Goal: Task Accomplishment & Management: Manage account settings

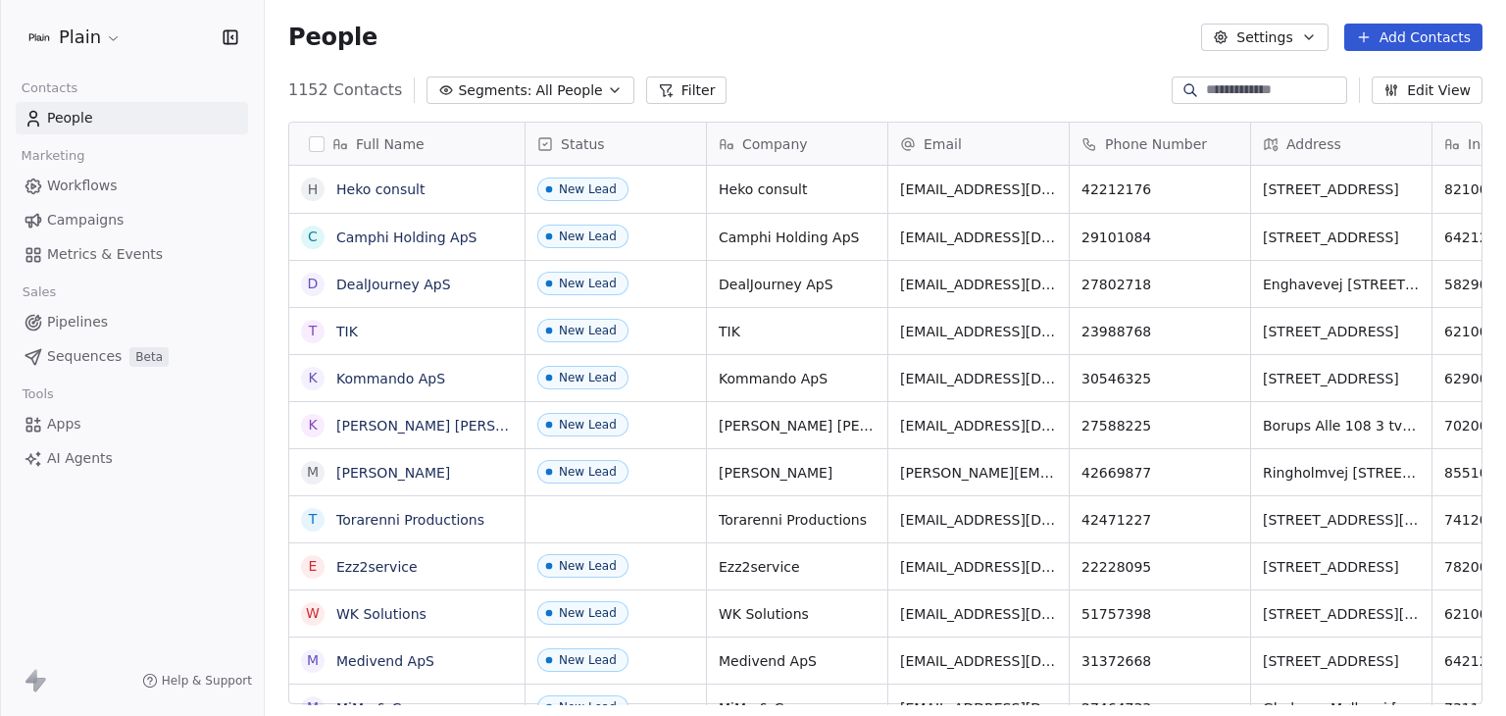
scroll to position [614, 1226]
click at [97, 42] on html "Plain Contacts People Marketing Workflows Campaigns Metrics & Events Sales Pipe…" at bounding box center [753, 358] width 1506 height 716
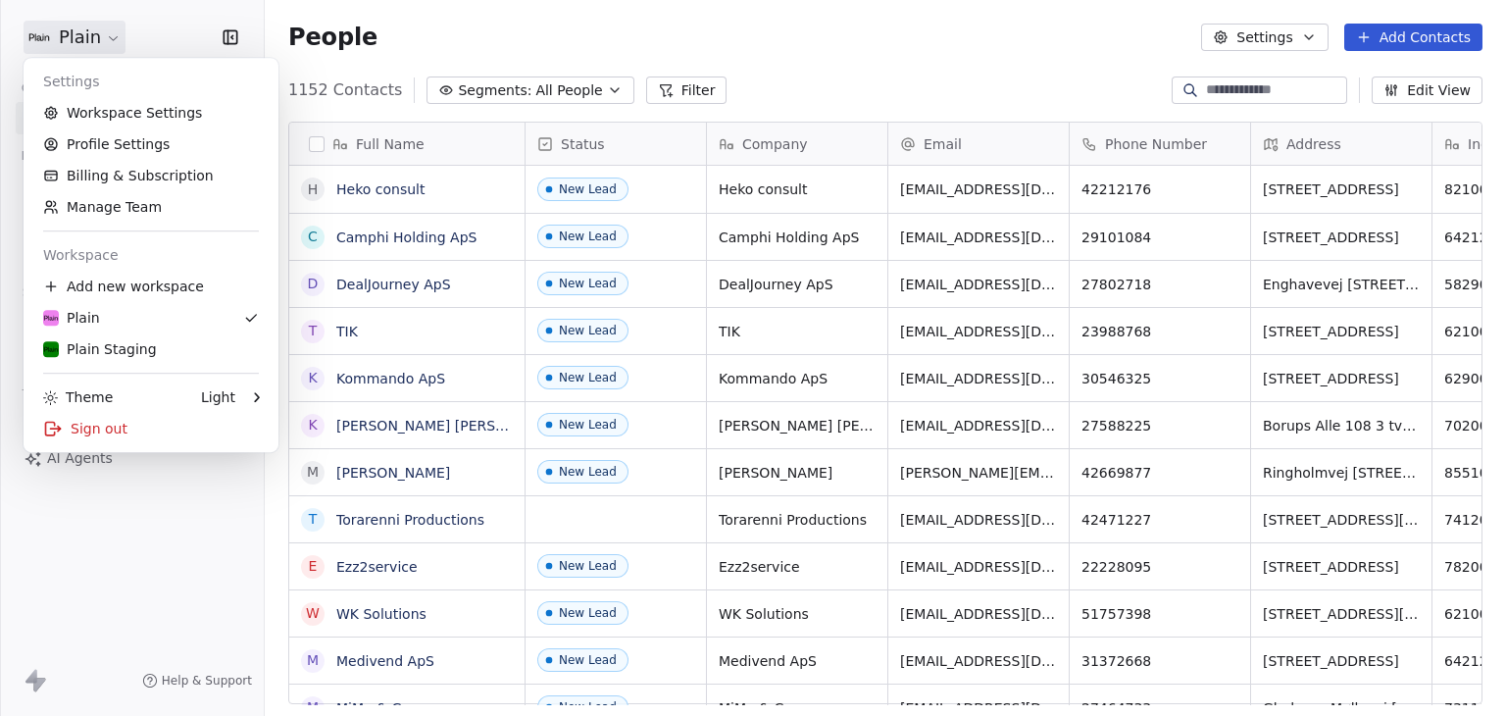
click at [810, 83] on html "Plain Contacts People Marketing Workflows Campaigns Metrics & Events Sales Pipe…" at bounding box center [753, 358] width 1506 height 716
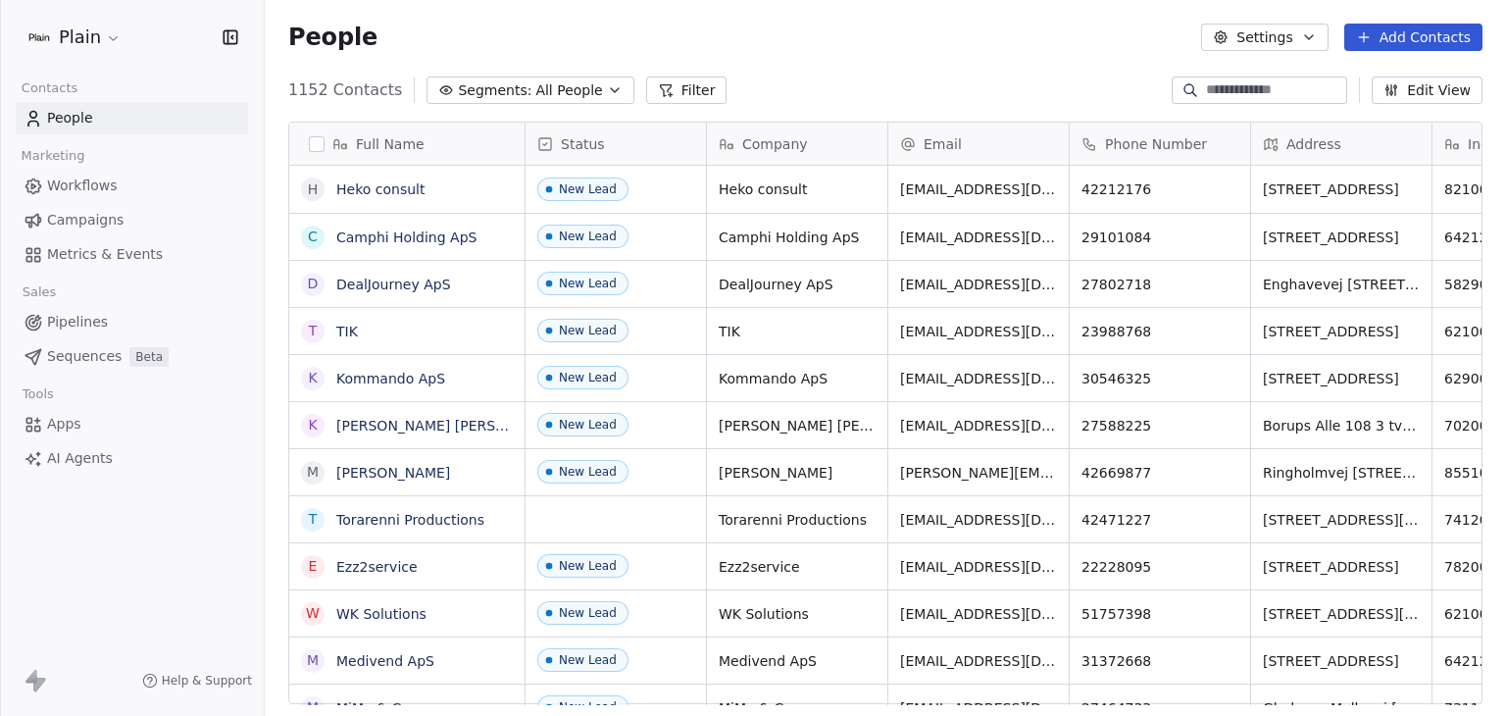
click at [78, 176] on span "Workflows" at bounding box center [82, 186] width 71 height 21
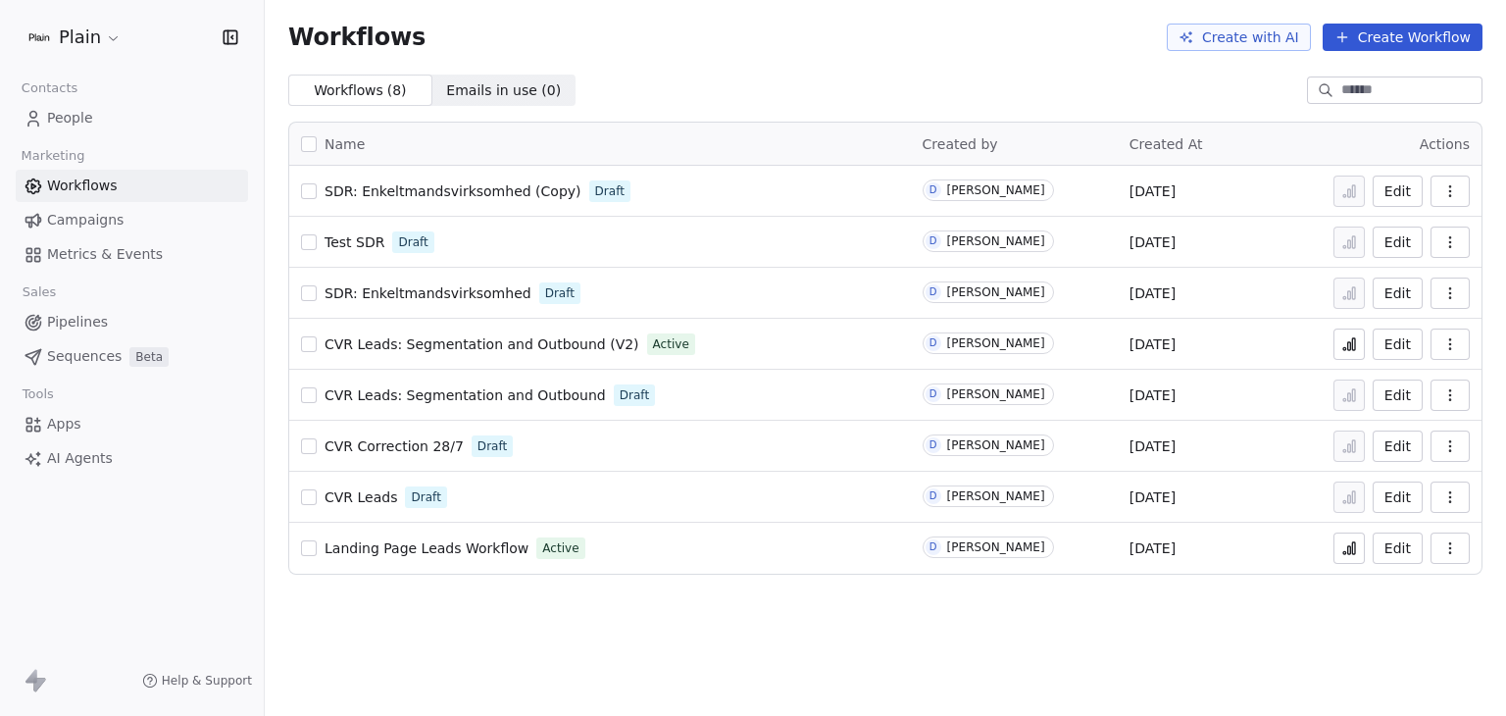
click at [471, 292] on span "SDR: Enkeltmandsvirksomhed" at bounding box center [428, 293] width 207 height 16
click at [1434, 40] on button "Create Workflow" at bounding box center [1403, 37] width 160 height 27
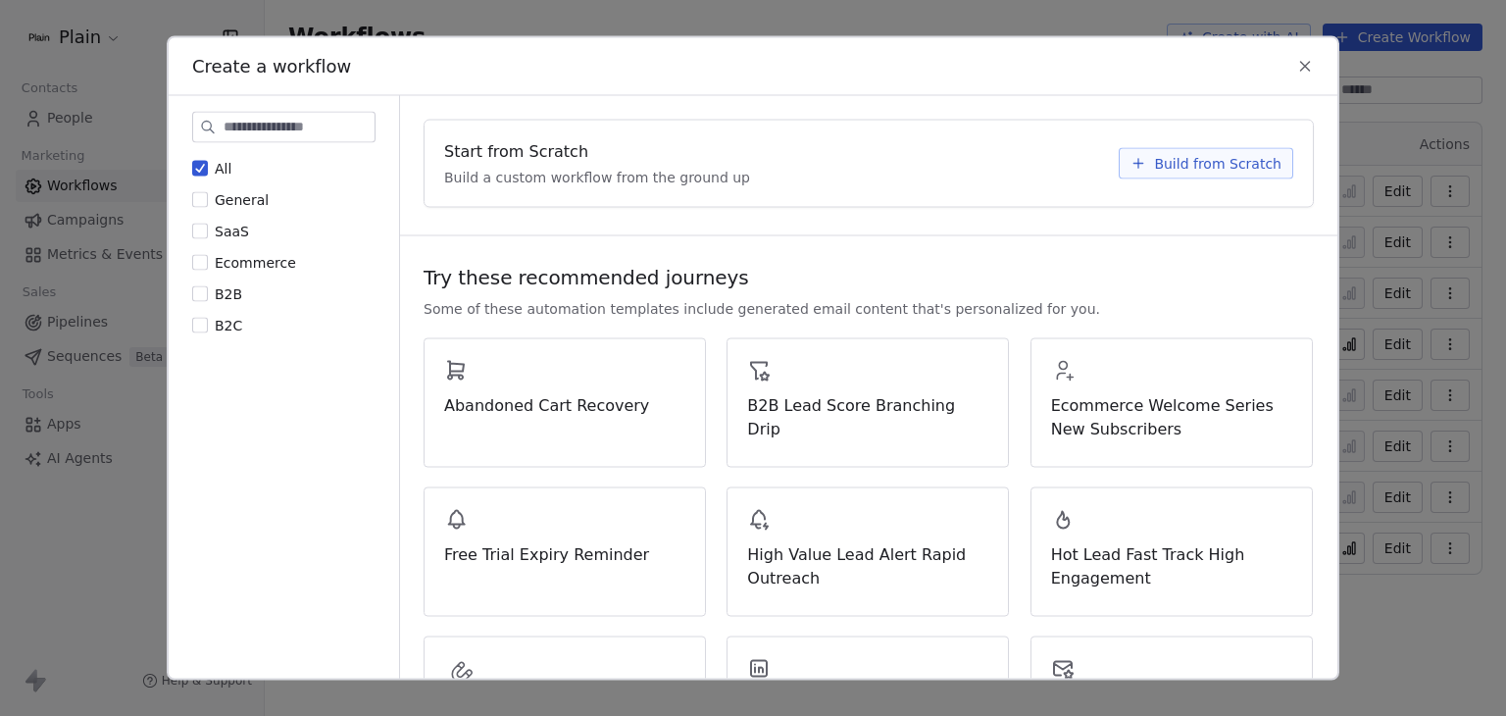
click at [1142, 168] on button "Build from Scratch" at bounding box center [1206, 163] width 175 height 31
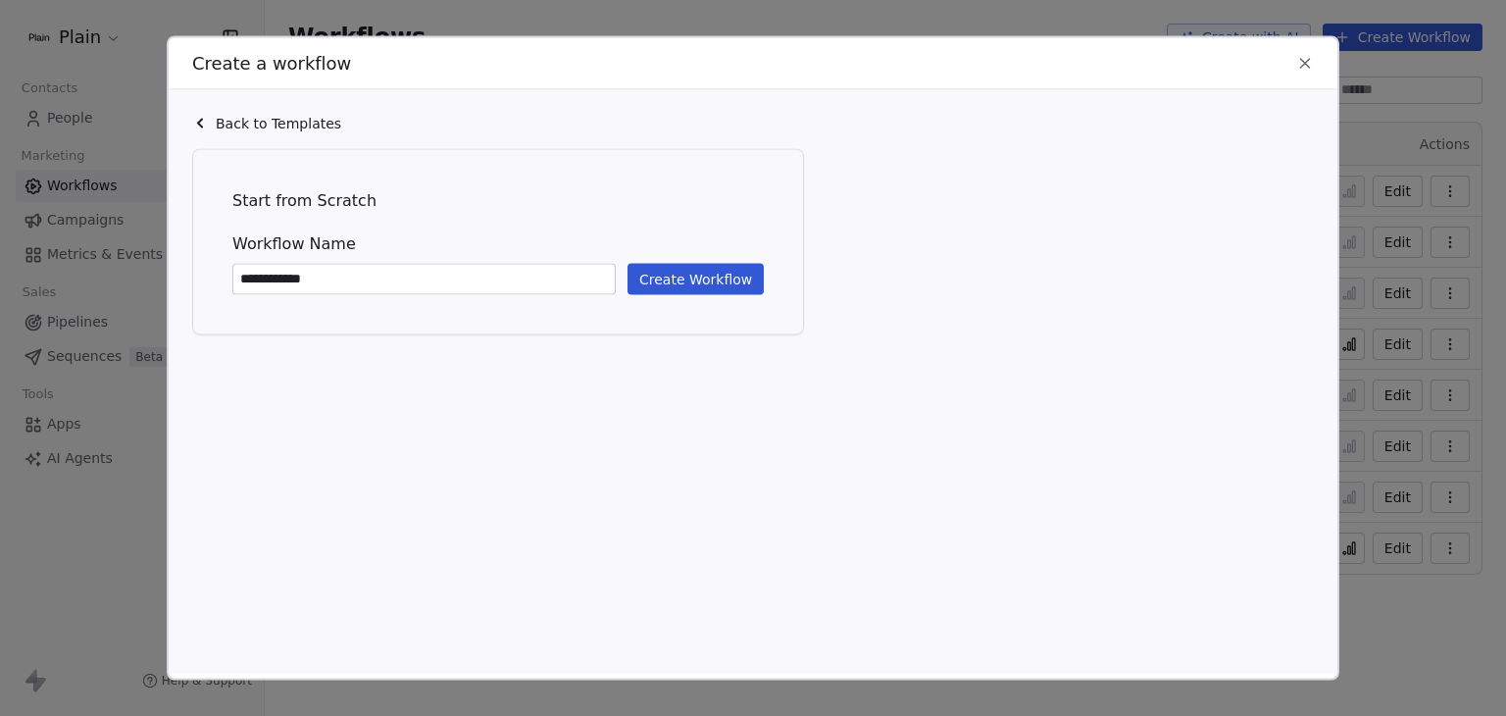
type input "**********"
click at [668, 280] on button "Create Workflow" at bounding box center [696, 279] width 136 height 31
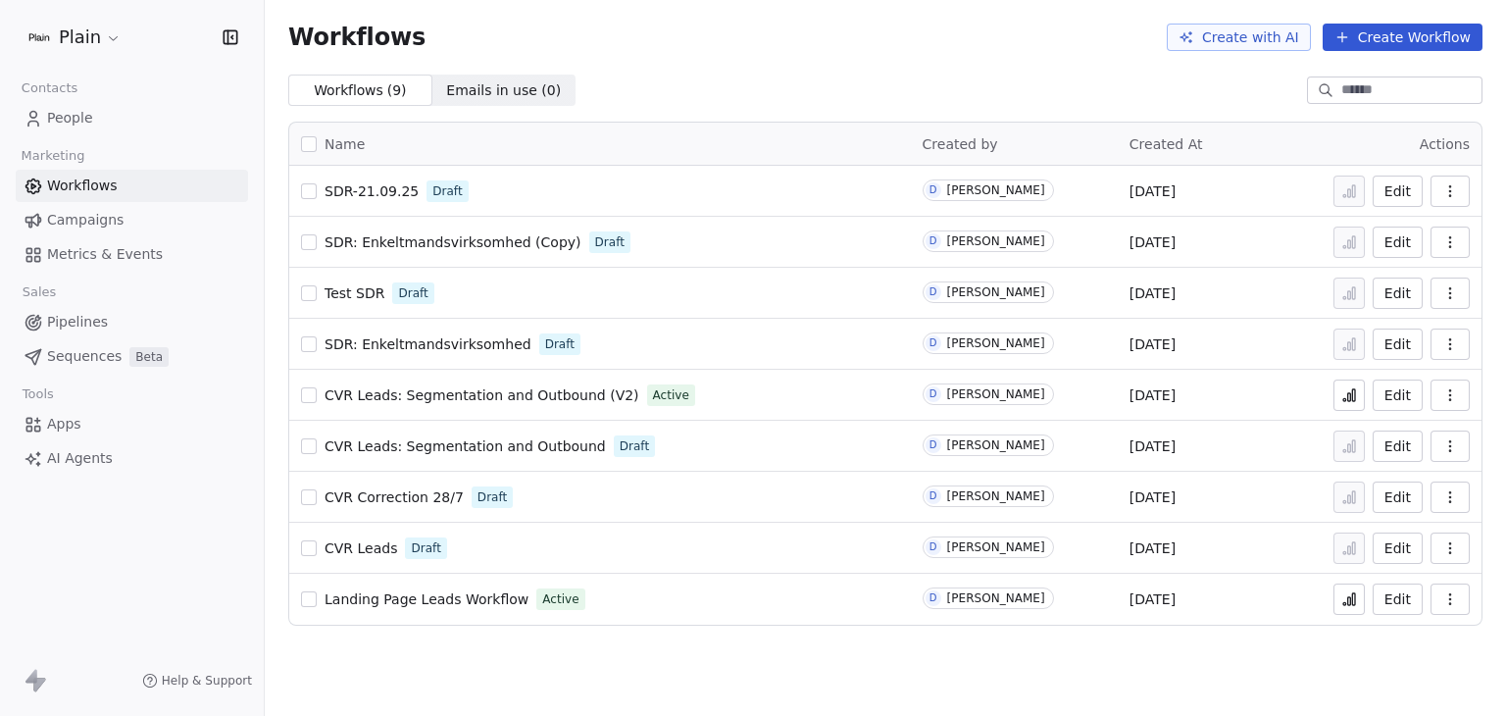
click at [1453, 193] on icon "button" at bounding box center [1451, 191] width 16 height 16
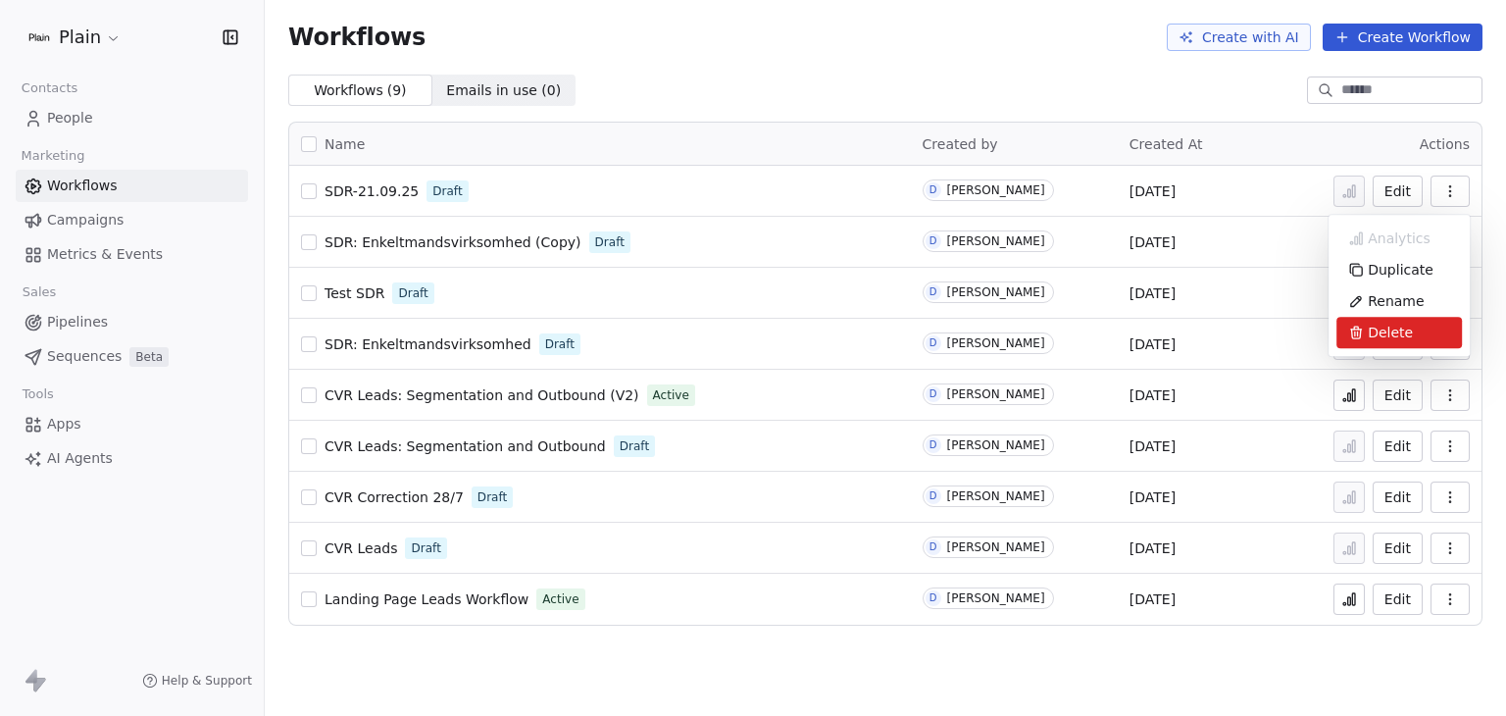
click at [1365, 334] on div "Delete" at bounding box center [1400, 332] width 126 height 31
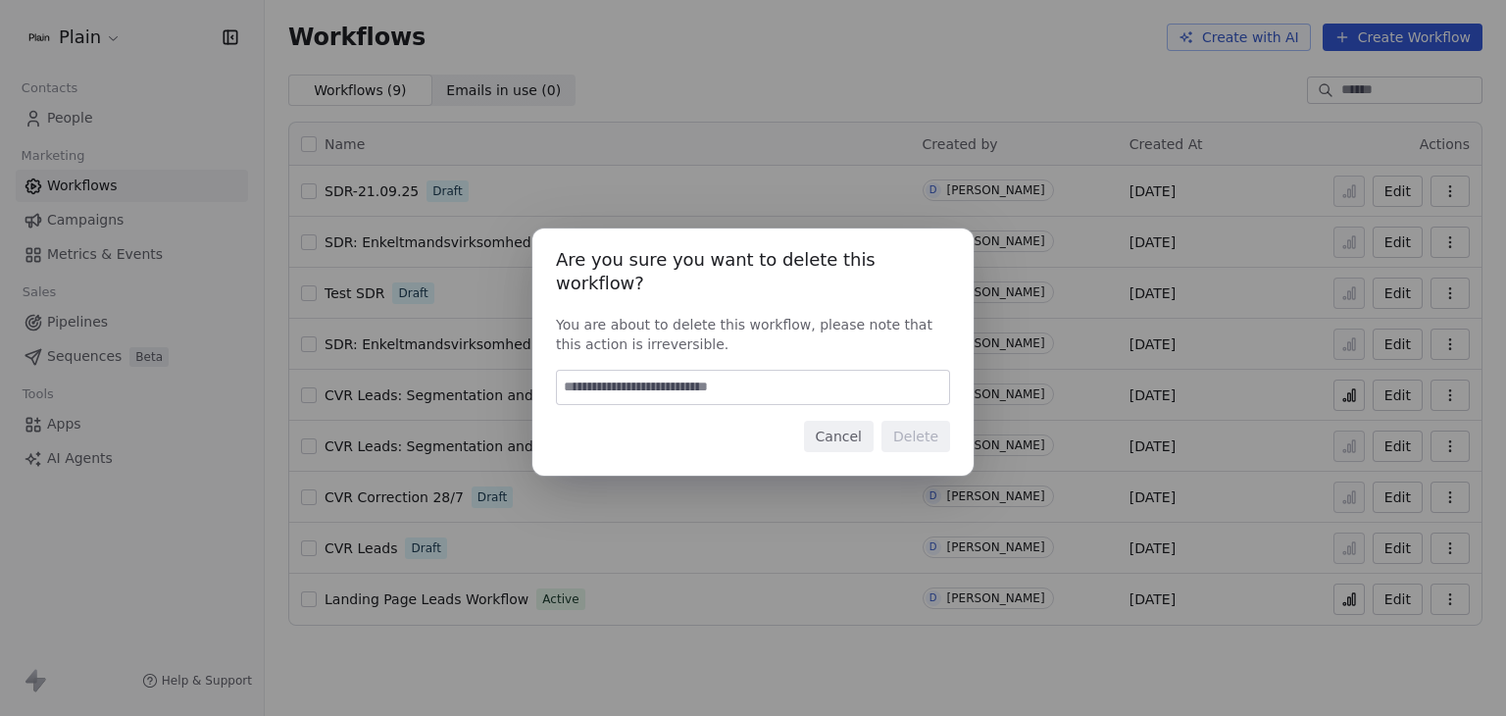
click at [611, 388] on input at bounding box center [753, 387] width 392 height 33
type input "******"
click at [926, 433] on button "Delete" at bounding box center [916, 436] width 69 height 31
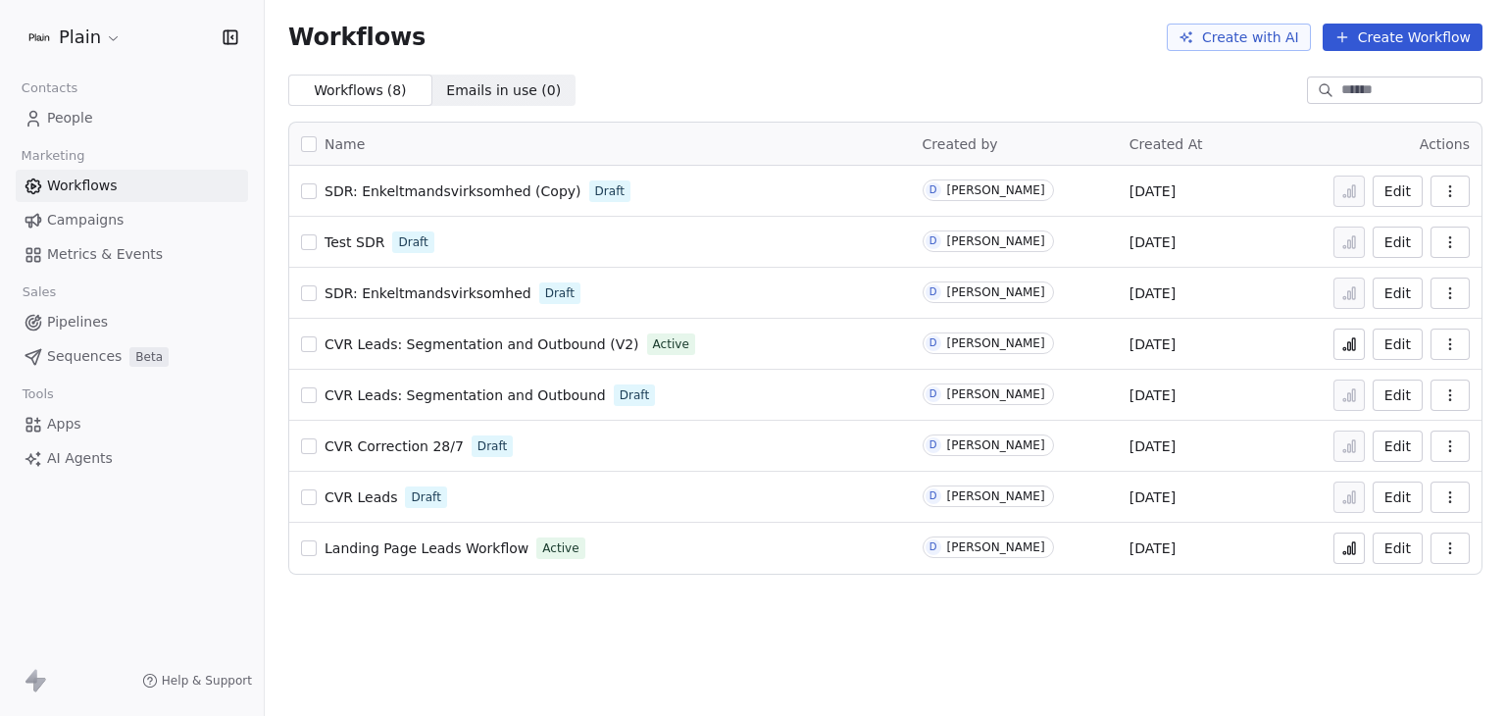
click at [1454, 552] on icon "button" at bounding box center [1451, 548] width 16 height 16
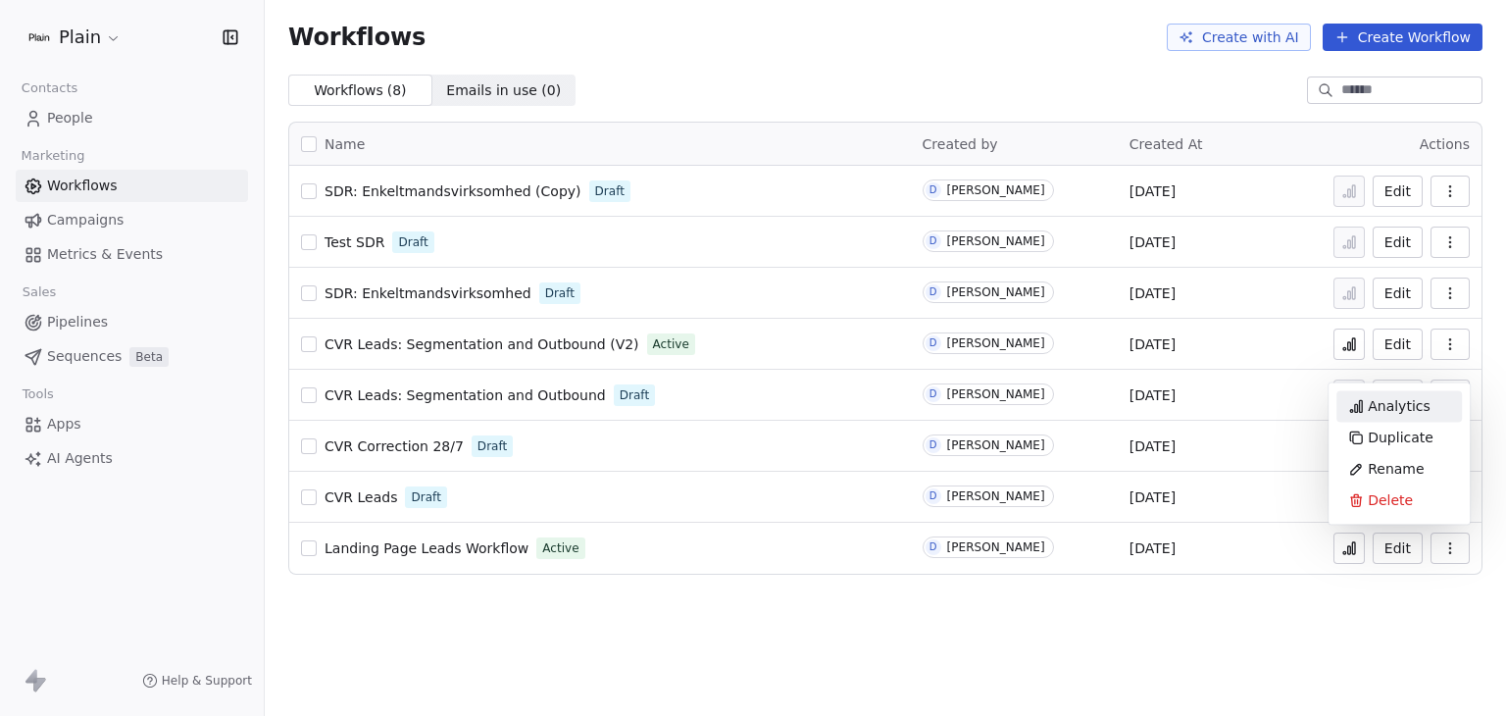
click at [1401, 417] on div "Analytics" at bounding box center [1400, 405] width 126 height 31
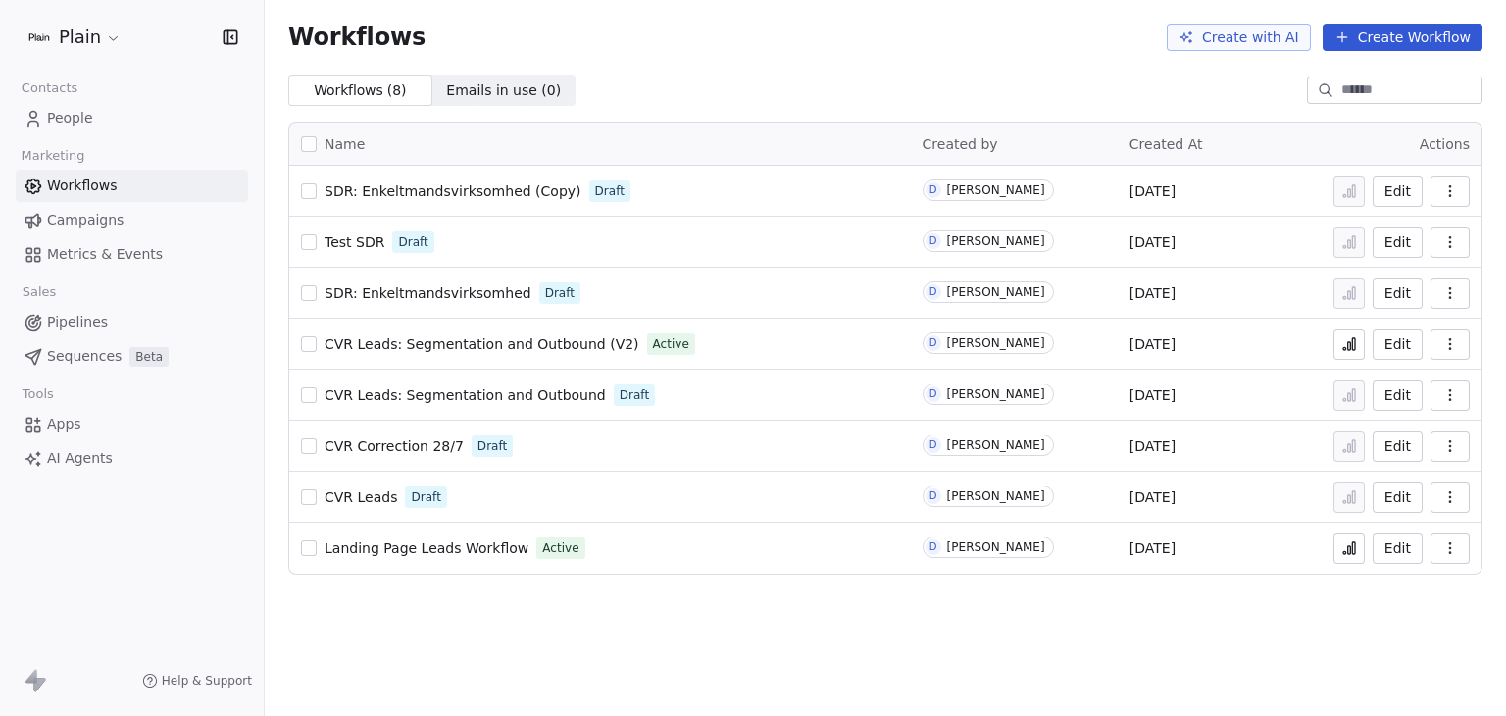
click at [54, 123] on span "People" at bounding box center [70, 118] width 46 height 21
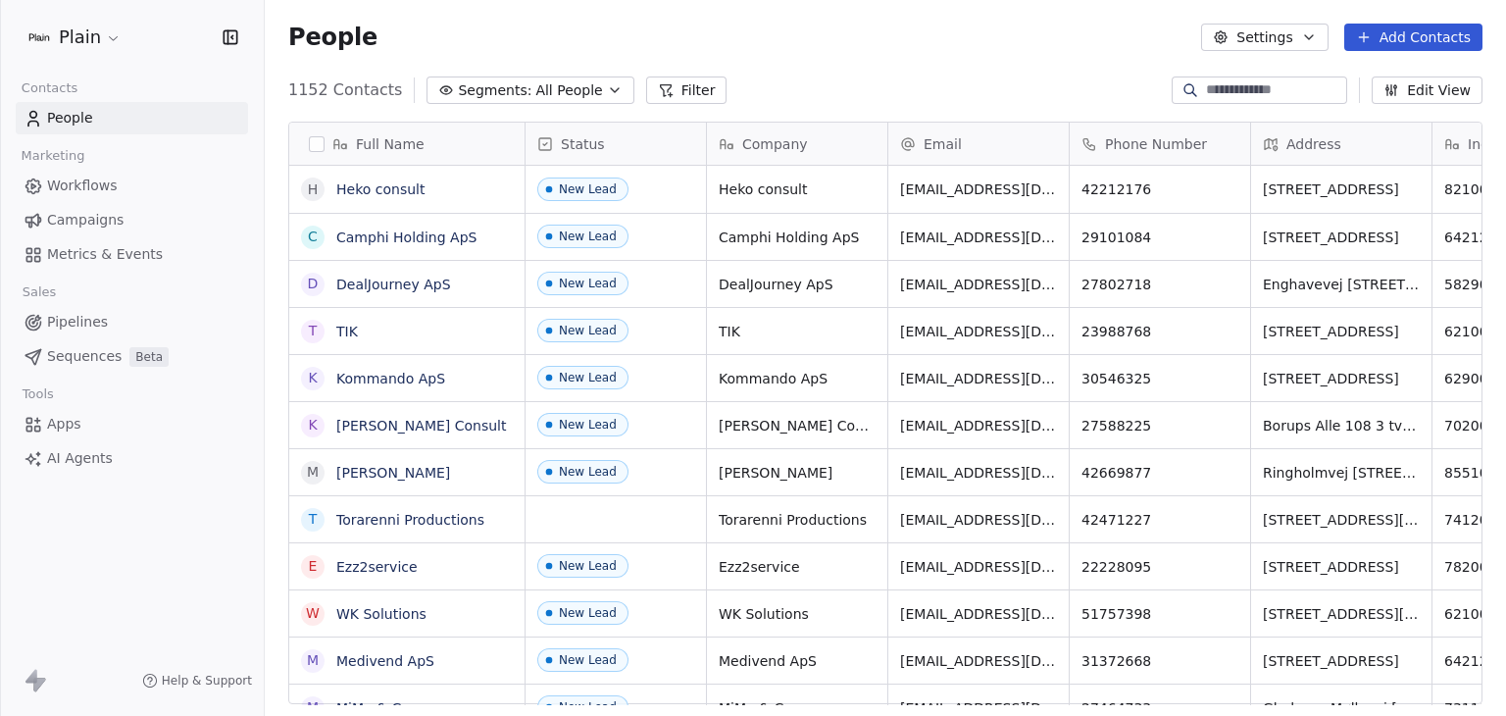
scroll to position [614, 1226]
click at [1393, 96] on icon "button" at bounding box center [1392, 90] width 16 height 16
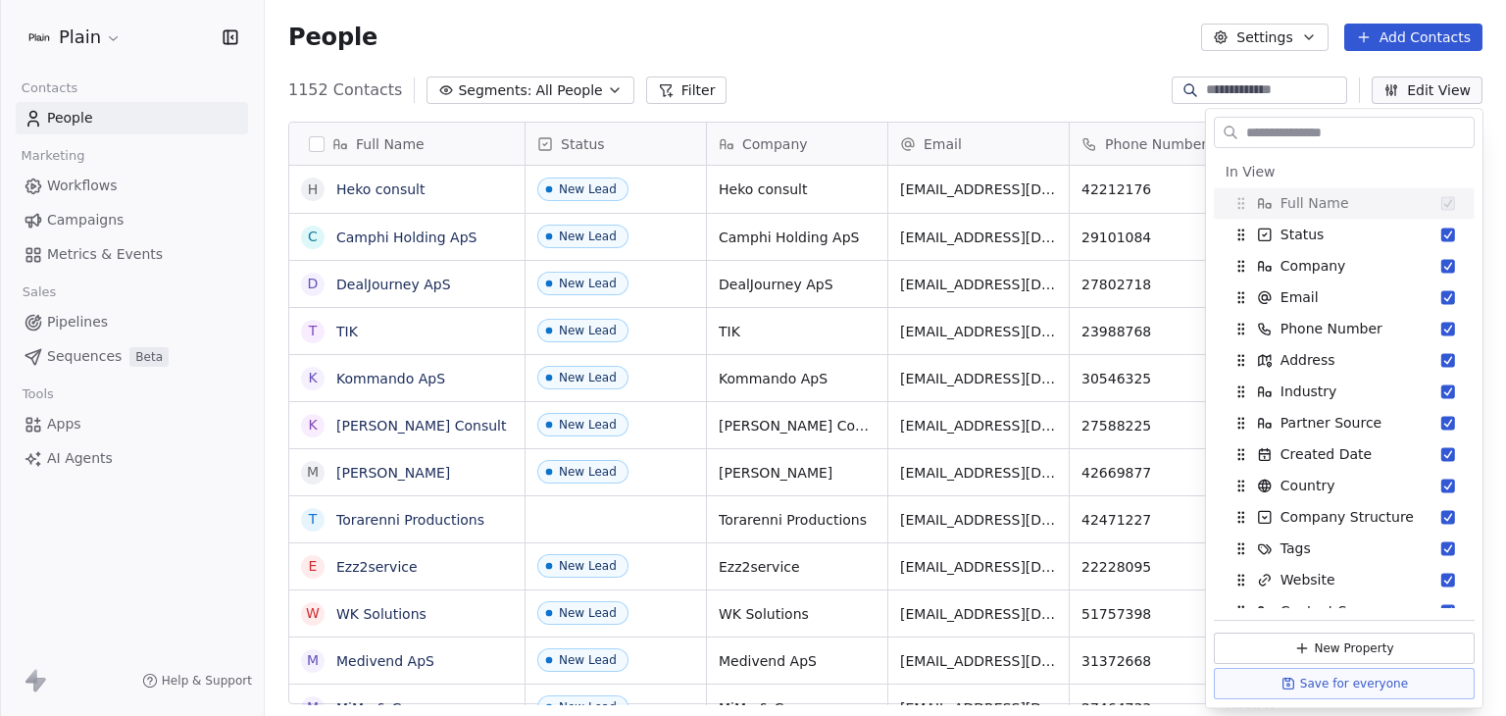
click at [894, 70] on div "People Settings Add Contacts" at bounding box center [886, 37] width 1242 height 75
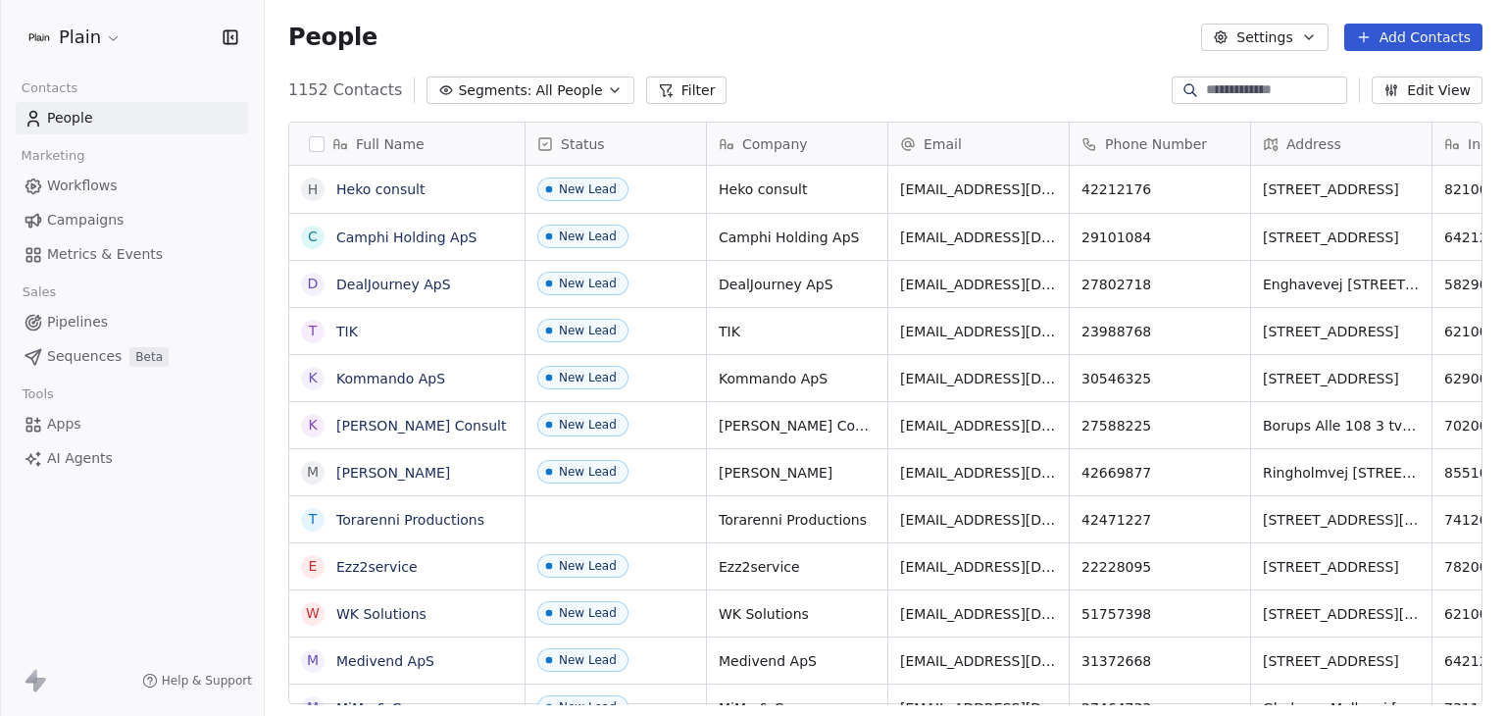
click at [674, 87] on button "Filter" at bounding box center [686, 90] width 81 height 27
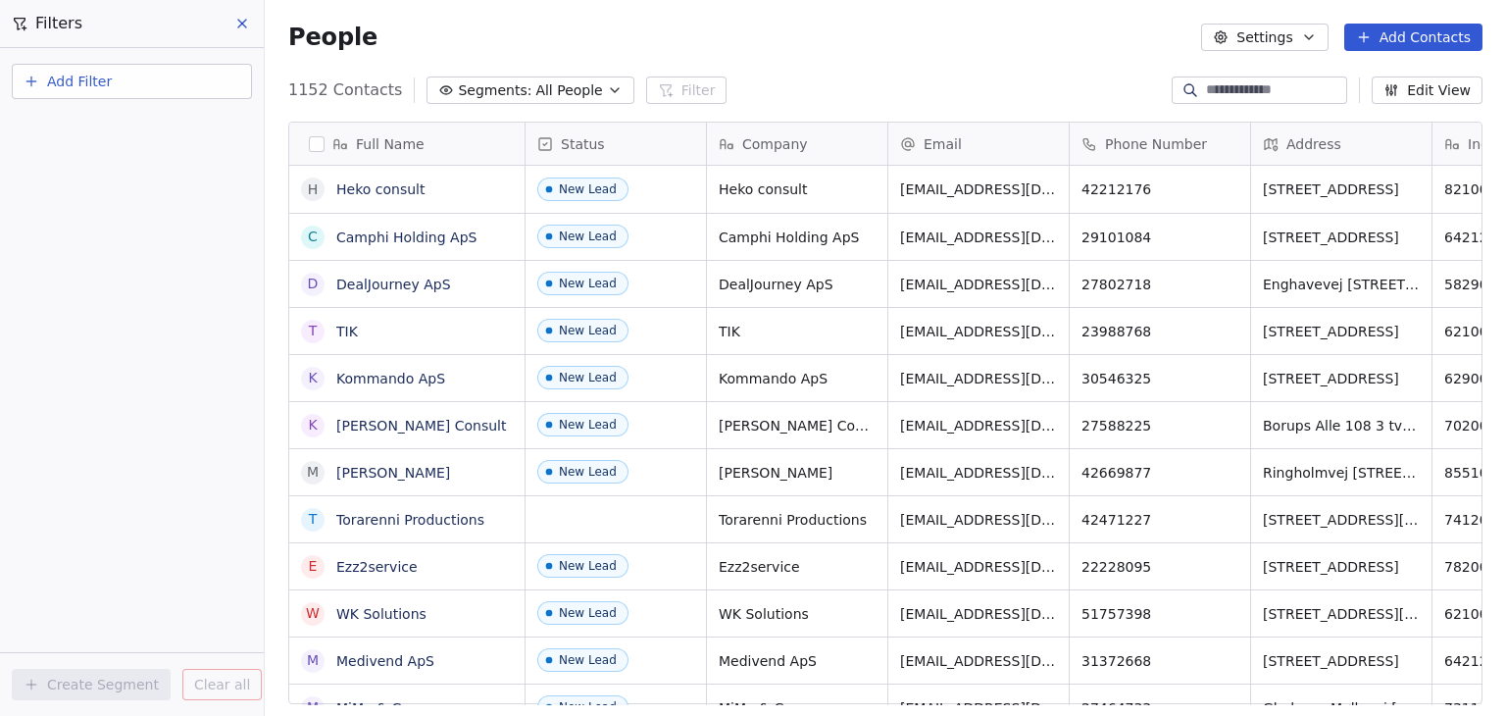
click at [109, 78] on span "Add Filter" at bounding box center [79, 82] width 65 height 21
click at [113, 155] on span "Contact activity" at bounding box center [86, 158] width 109 height 21
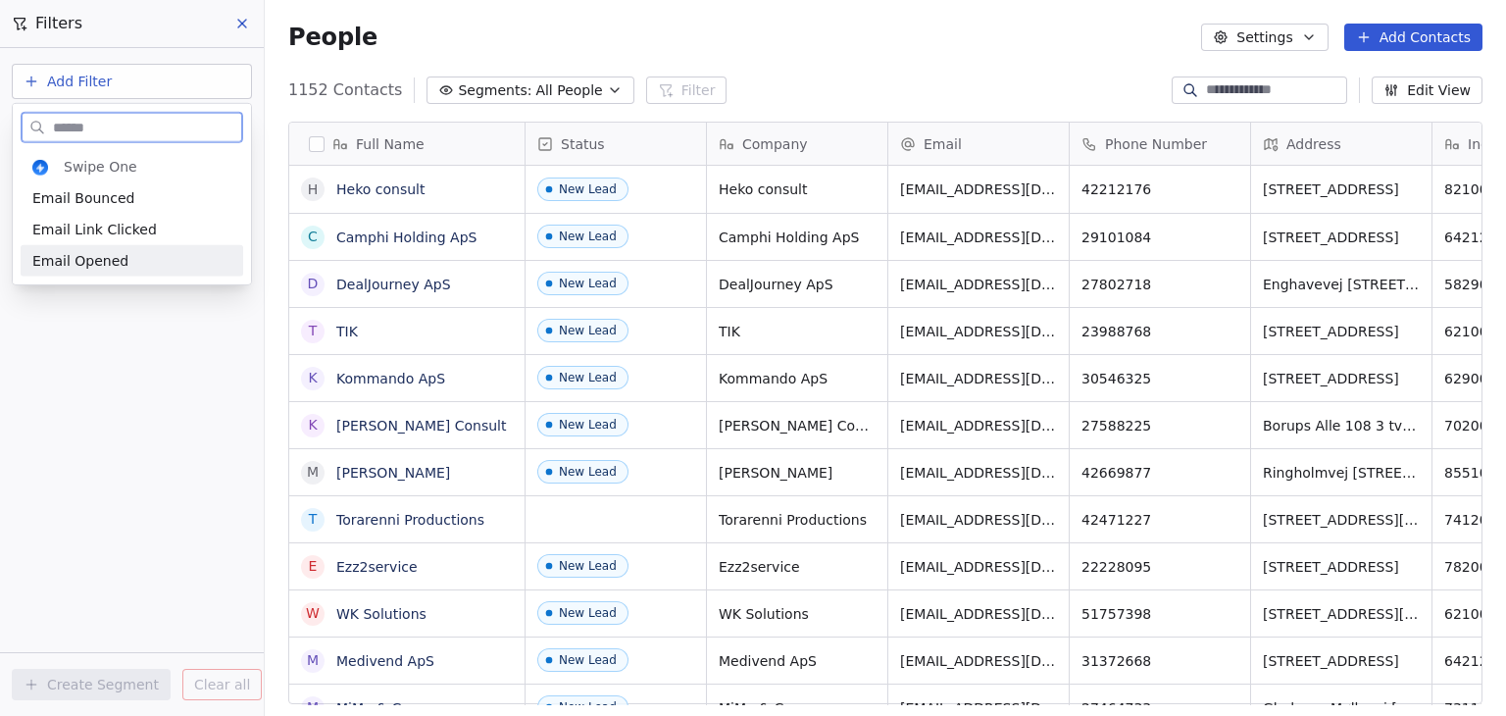
click at [128, 252] on div "Email Opened" at bounding box center [131, 261] width 199 height 20
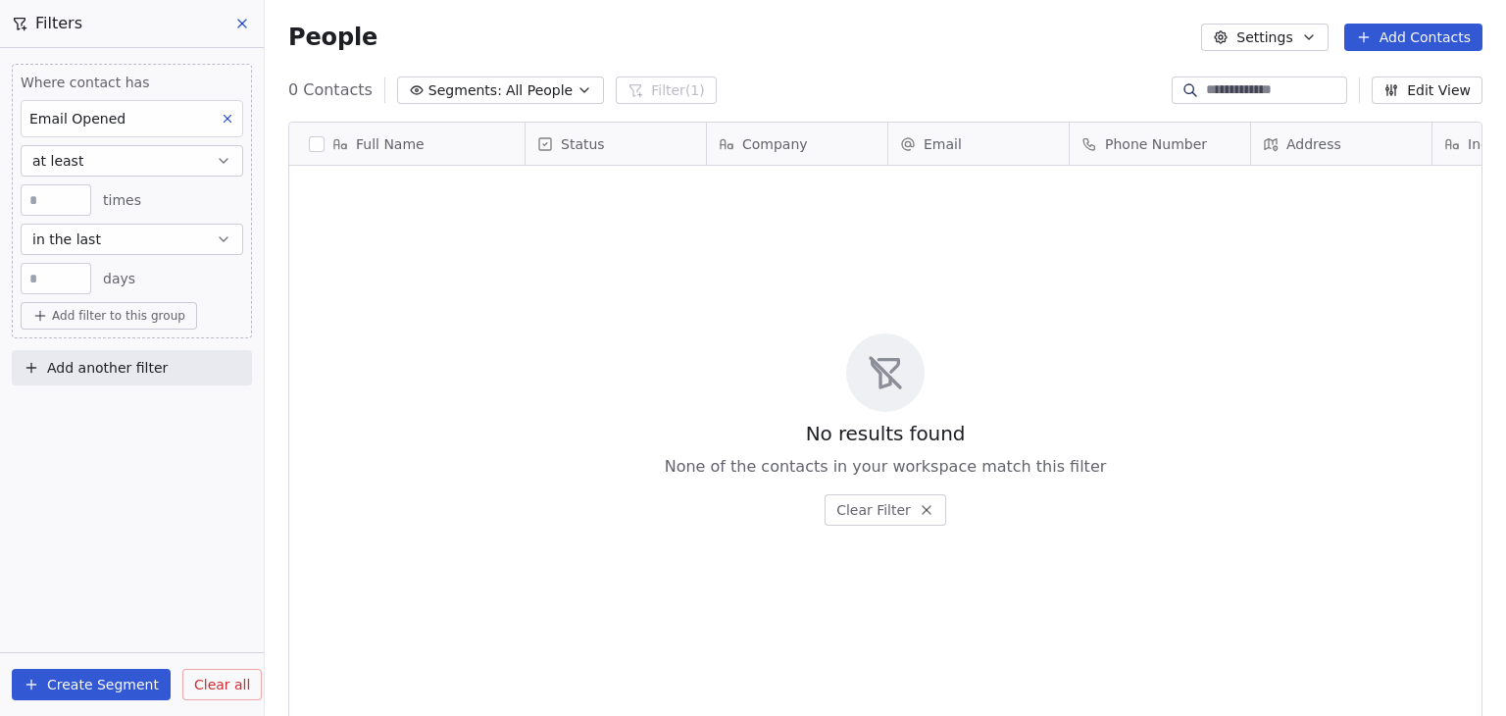
click at [183, 163] on button "at least" at bounding box center [132, 160] width 223 height 31
click at [113, 502] on div "Where contact has Email Opened at least * times in the last ** days Add filter …" at bounding box center [132, 382] width 264 height 668
click at [636, 271] on div "No results found None of the contacts in your workspace match this filter Clear…" at bounding box center [885, 430] width 1193 height 520
click at [243, 20] on icon at bounding box center [242, 24] width 16 height 16
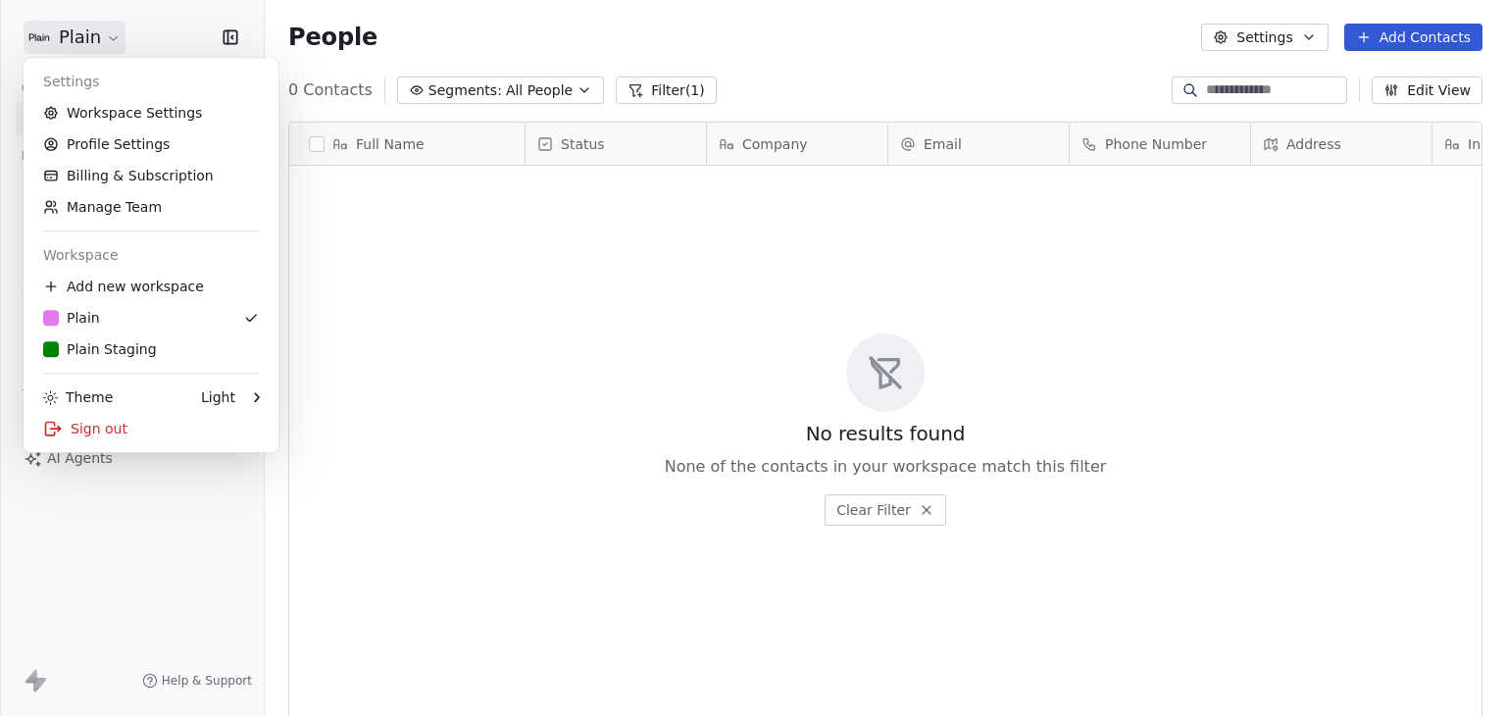
click at [115, 37] on html "Plain Contacts People Marketing Workflows Campaigns Metrics & Events Sales Pipe…" at bounding box center [753, 358] width 1506 height 716
click at [142, 429] on div "Sign out" at bounding box center [150, 428] width 239 height 31
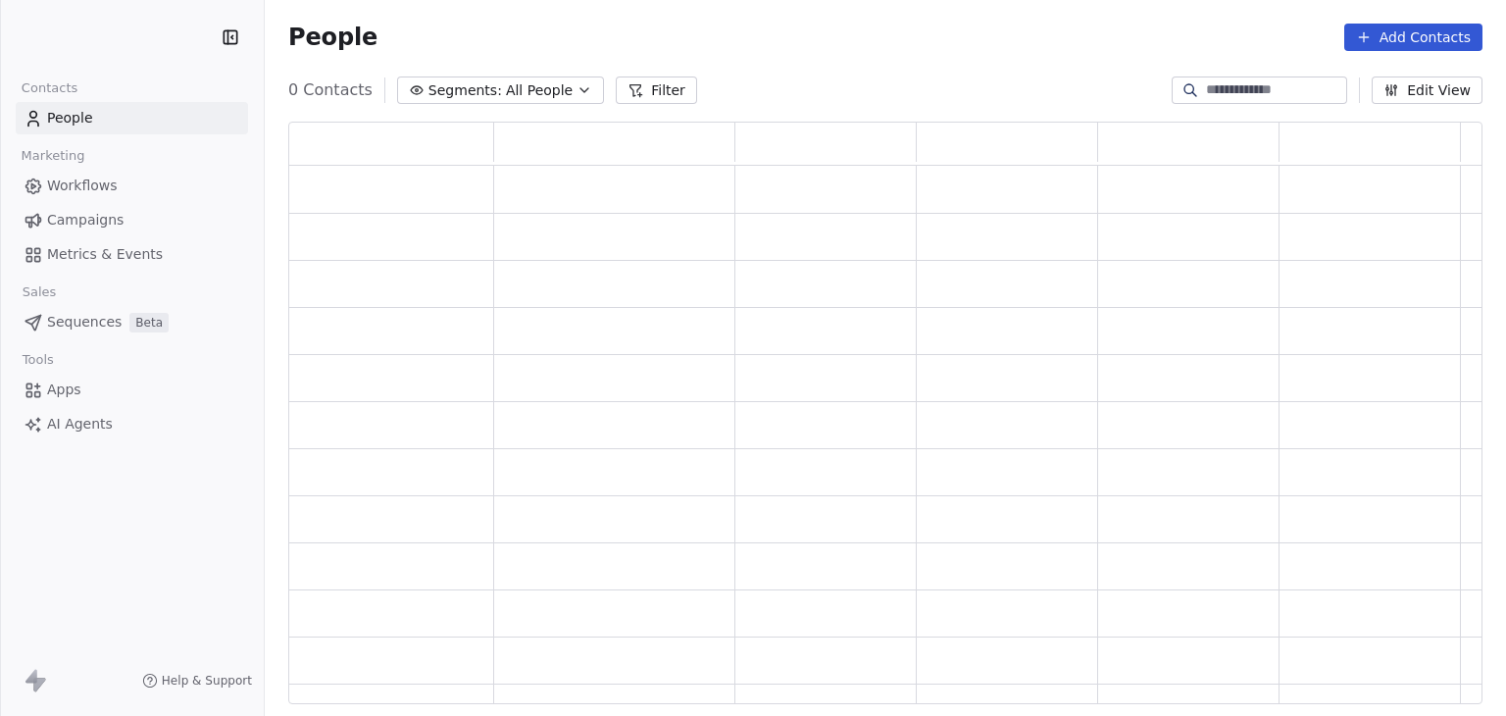
scroll to position [567, 1179]
